Goal: Navigation & Orientation: Find specific page/section

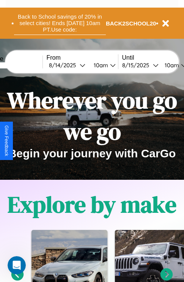
click at [60, 23] on button "Back to School savings of 20% in select cities! Ends [DATE] 10am PT. Use code:" at bounding box center [60, 23] width 92 height 24
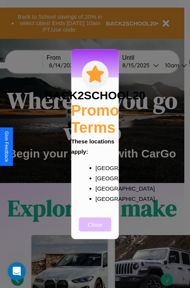
click at [95, 229] on button "Close" at bounding box center [95, 224] width 32 height 14
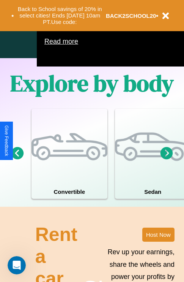
scroll to position [489, 0]
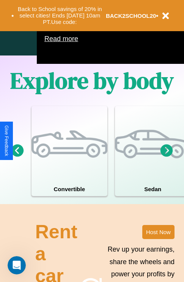
click at [167, 157] on icon at bounding box center [167, 150] width 13 height 13
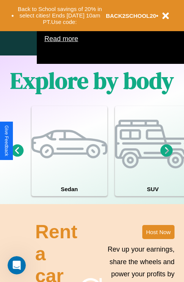
click at [167, 157] on icon at bounding box center [167, 150] width 13 height 13
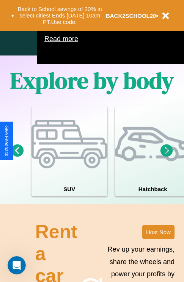
click at [17, 157] on icon at bounding box center [17, 150] width 13 height 13
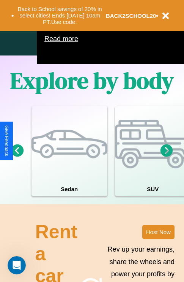
click at [167, 157] on icon at bounding box center [167, 150] width 13 height 13
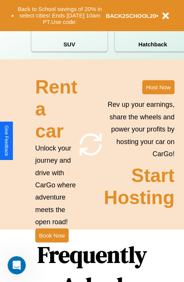
scroll to position [741, 0]
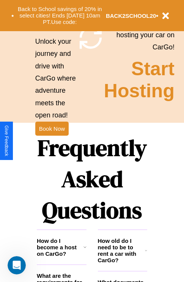
click at [52, 141] on h1 "Frequently Asked Questions" at bounding box center [92, 179] width 111 height 101
